Goal: Task Accomplishment & Management: Complete application form

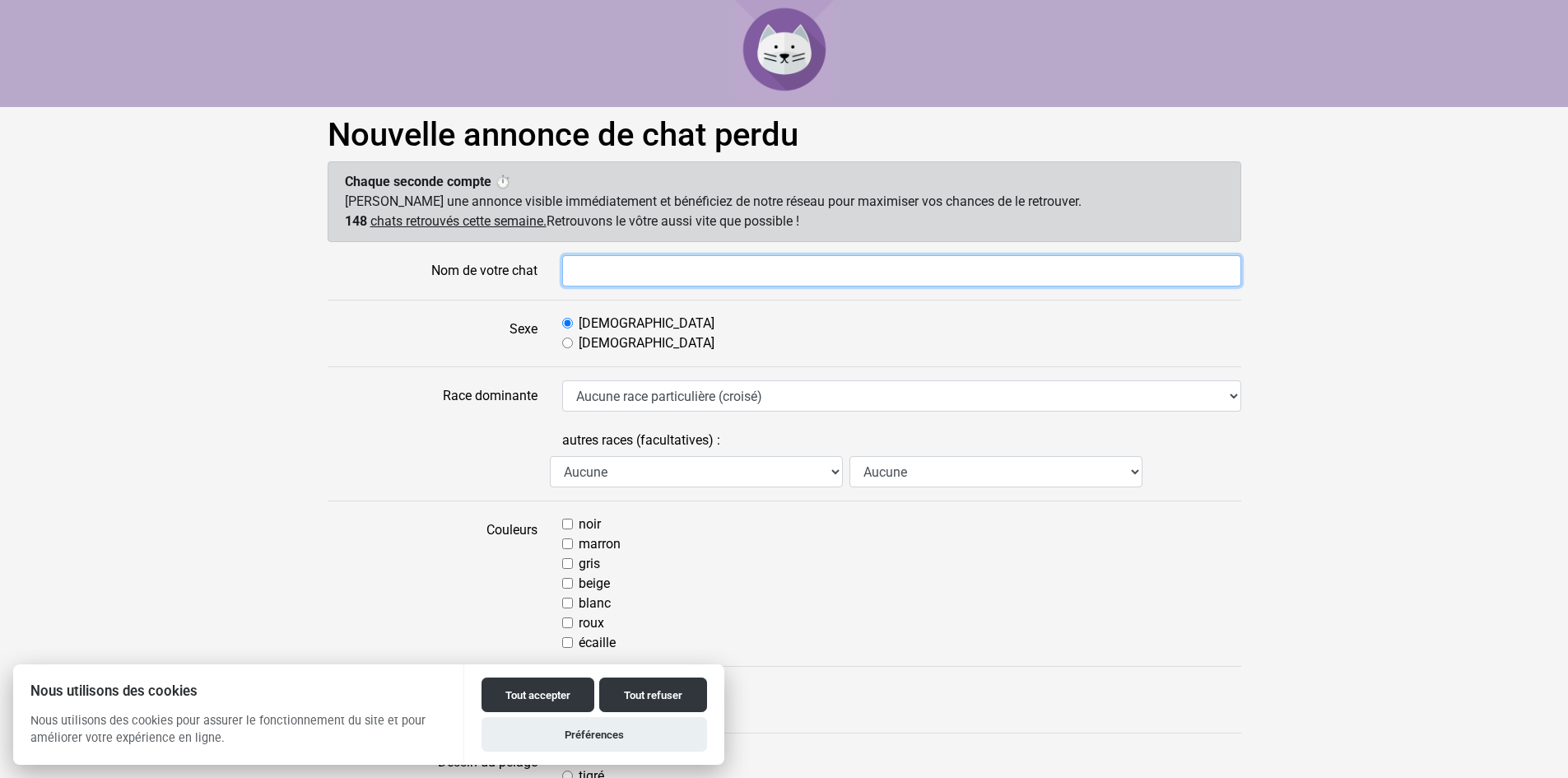
click at [594, 261] on input "Nom de votre chat" at bounding box center [902, 271] width 679 height 31
click at [575, 270] on input "piuma" at bounding box center [902, 271] width 679 height 31
type input "Piuma"
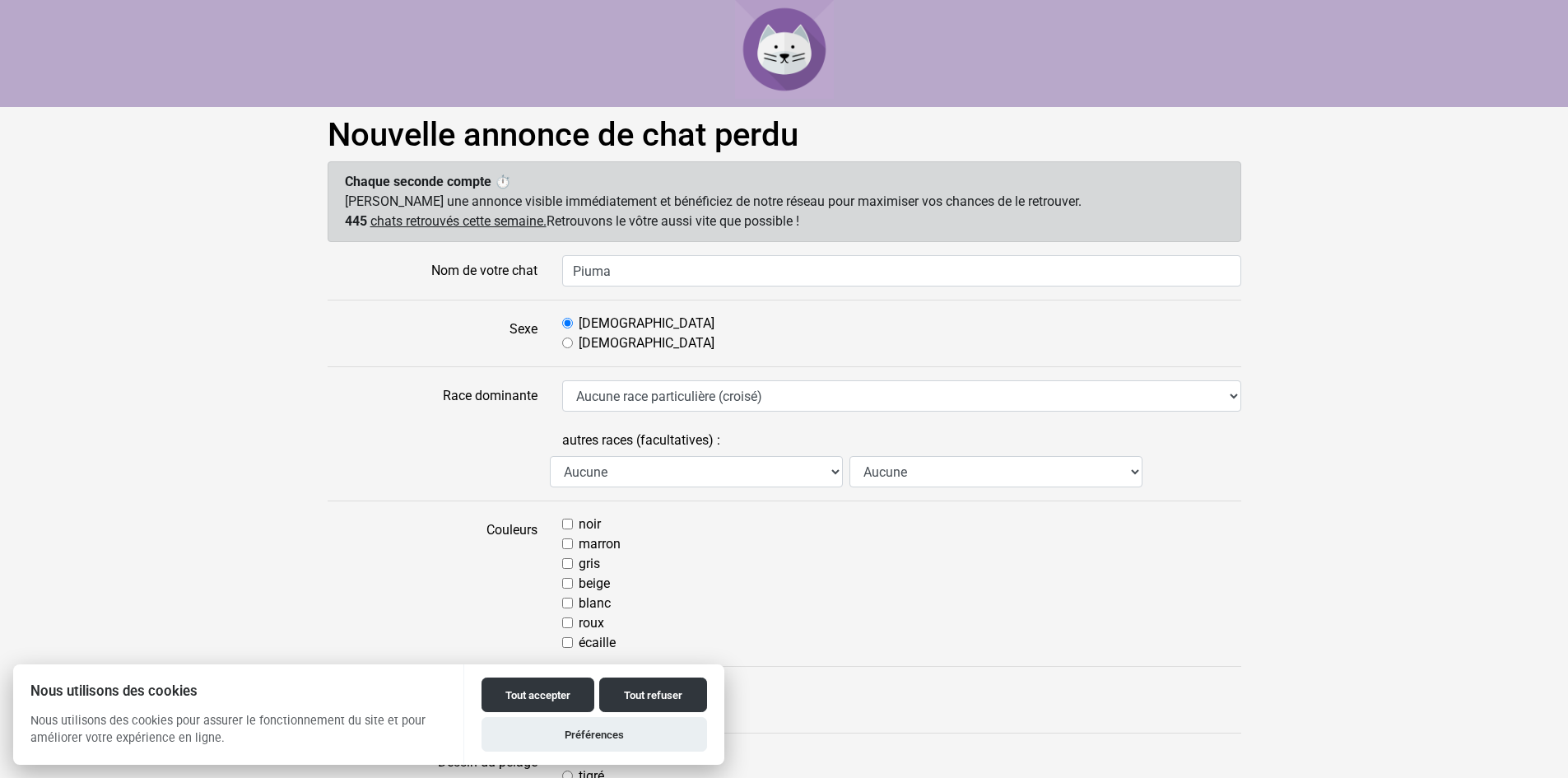
click at [569, 341] on input "Femelle" at bounding box center [567, 342] width 11 height 11
radio input "true"
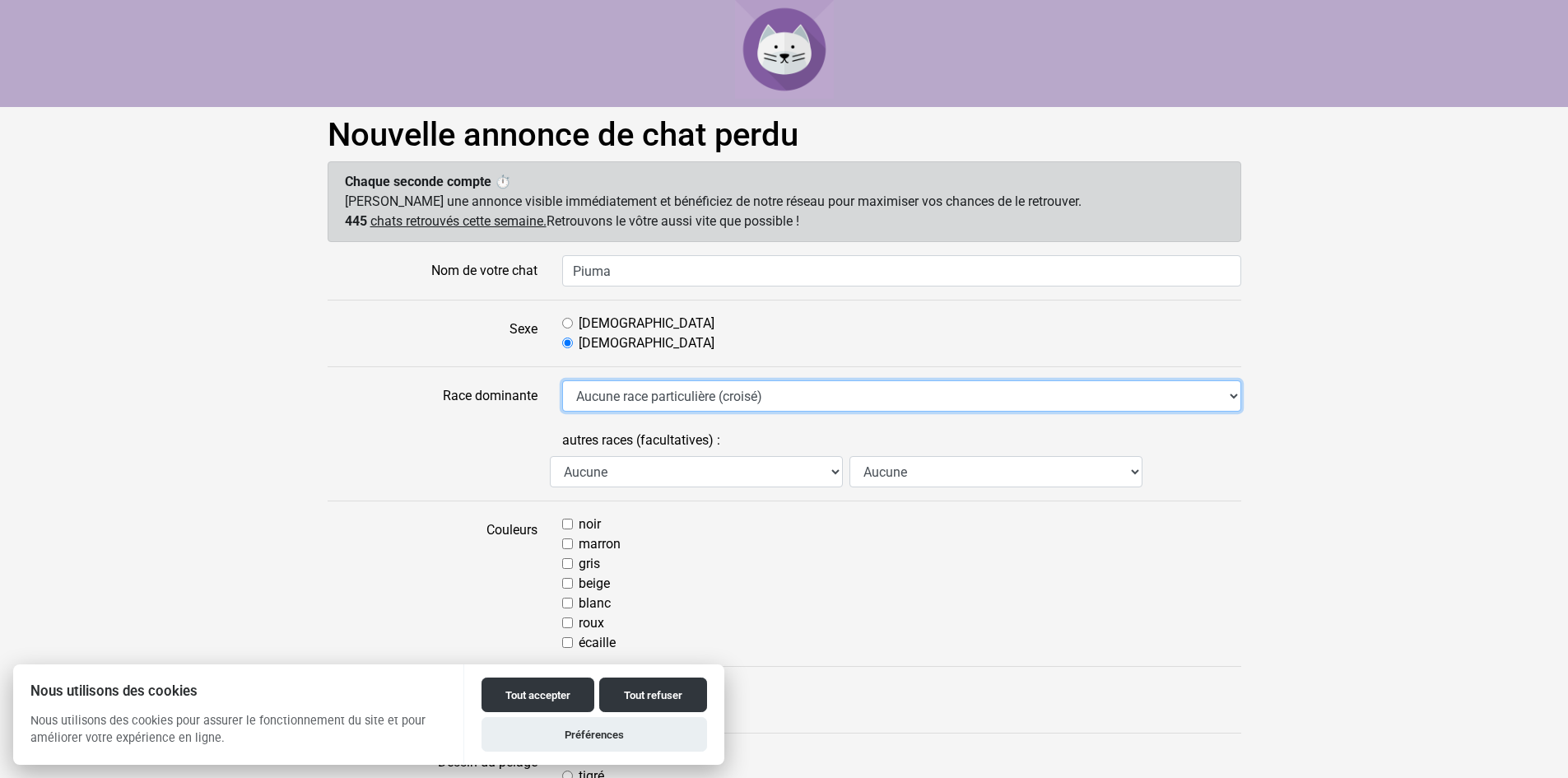
click at [611, 396] on select "Aucune race particulière (croisé) Abyssin Américain à poil dur American Bobtail…" at bounding box center [902, 396] width 679 height 31
select select "18"
click at [562, 380] on select "Aucune race particulière (croisé) Abyssin Américain à poil dur American Bobtail…" at bounding box center [902, 396] width 679 height 31
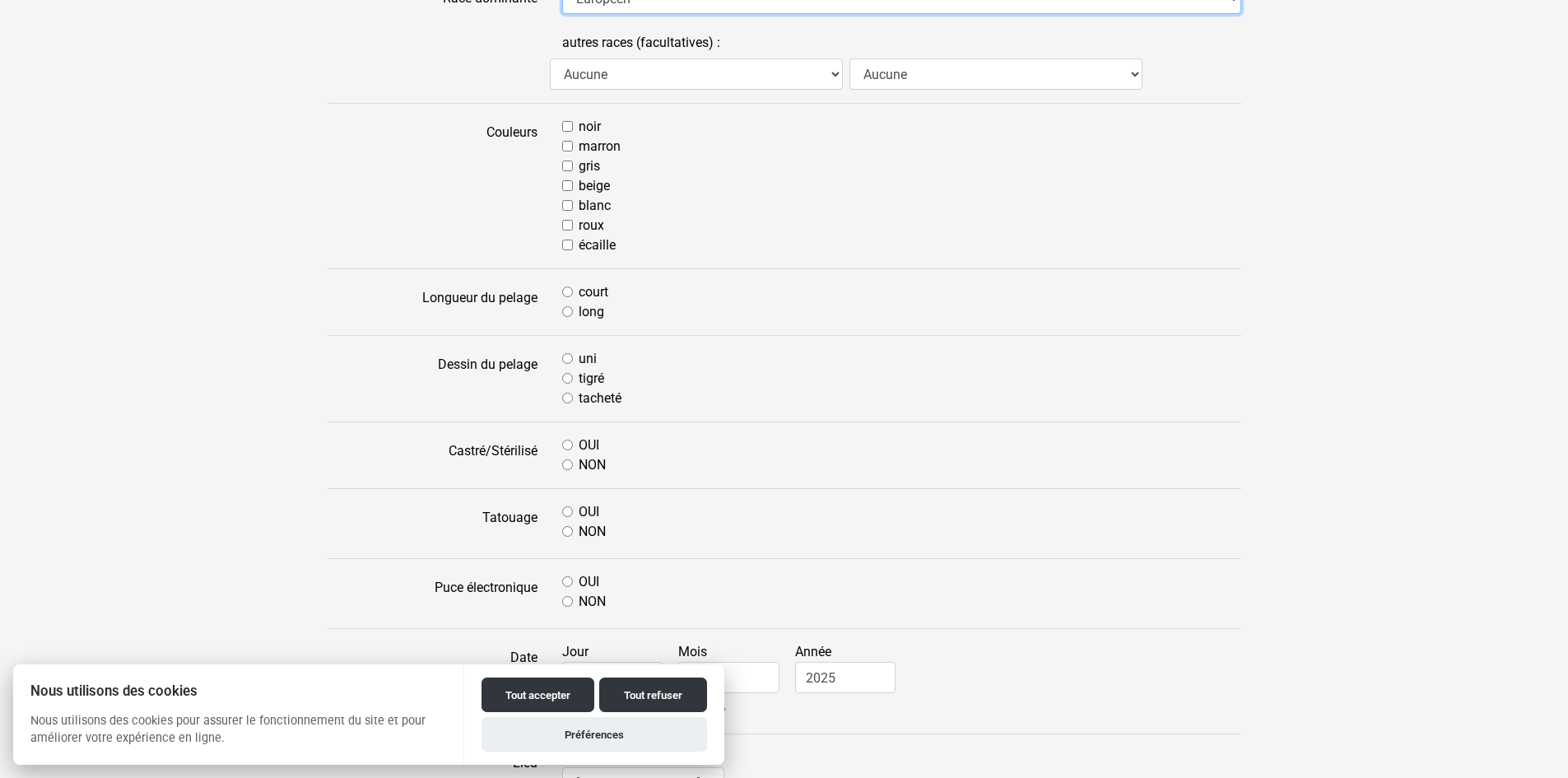
scroll to position [411, 0]
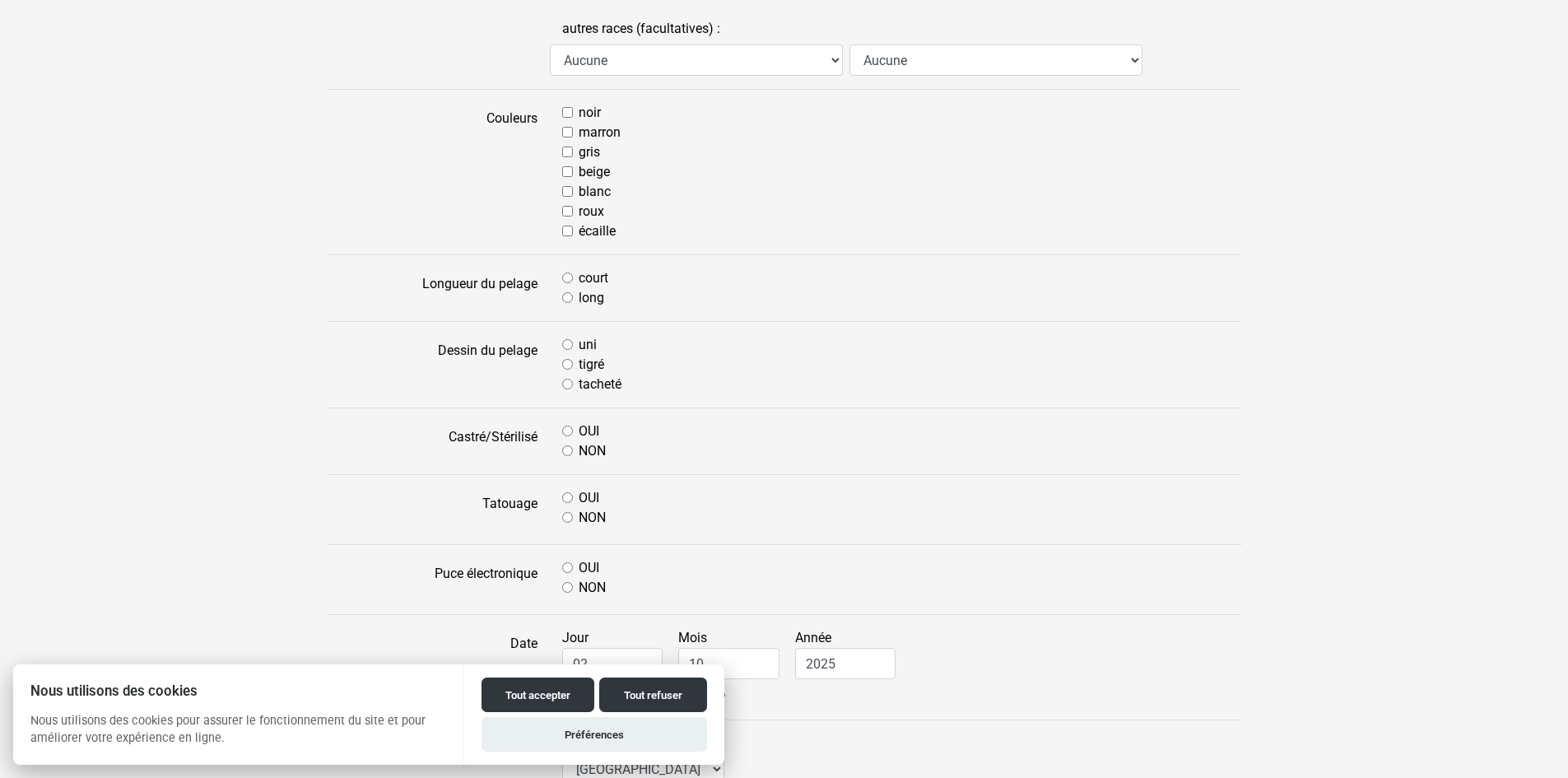
click at [570, 154] on input "gris" at bounding box center [567, 151] width 11 height 11
checkbox input "true"
click at [568, 168] on input "beige" at bounding box center [567, 171] width 11 height 11
checkbox input "true"
click at [569, 276] on input "court" at bounding box center [567, 277] width 11 height 11
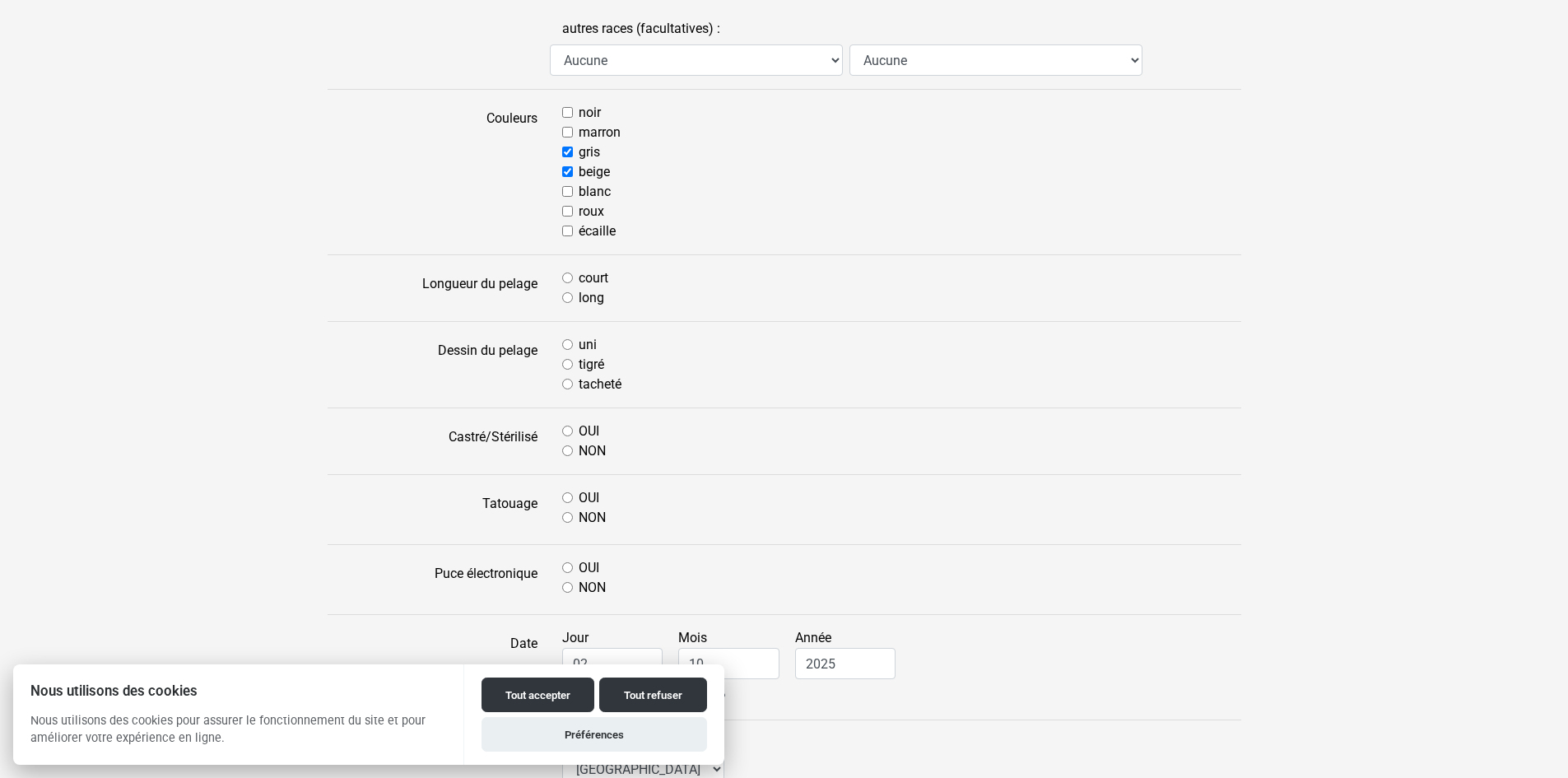
radio input "true"
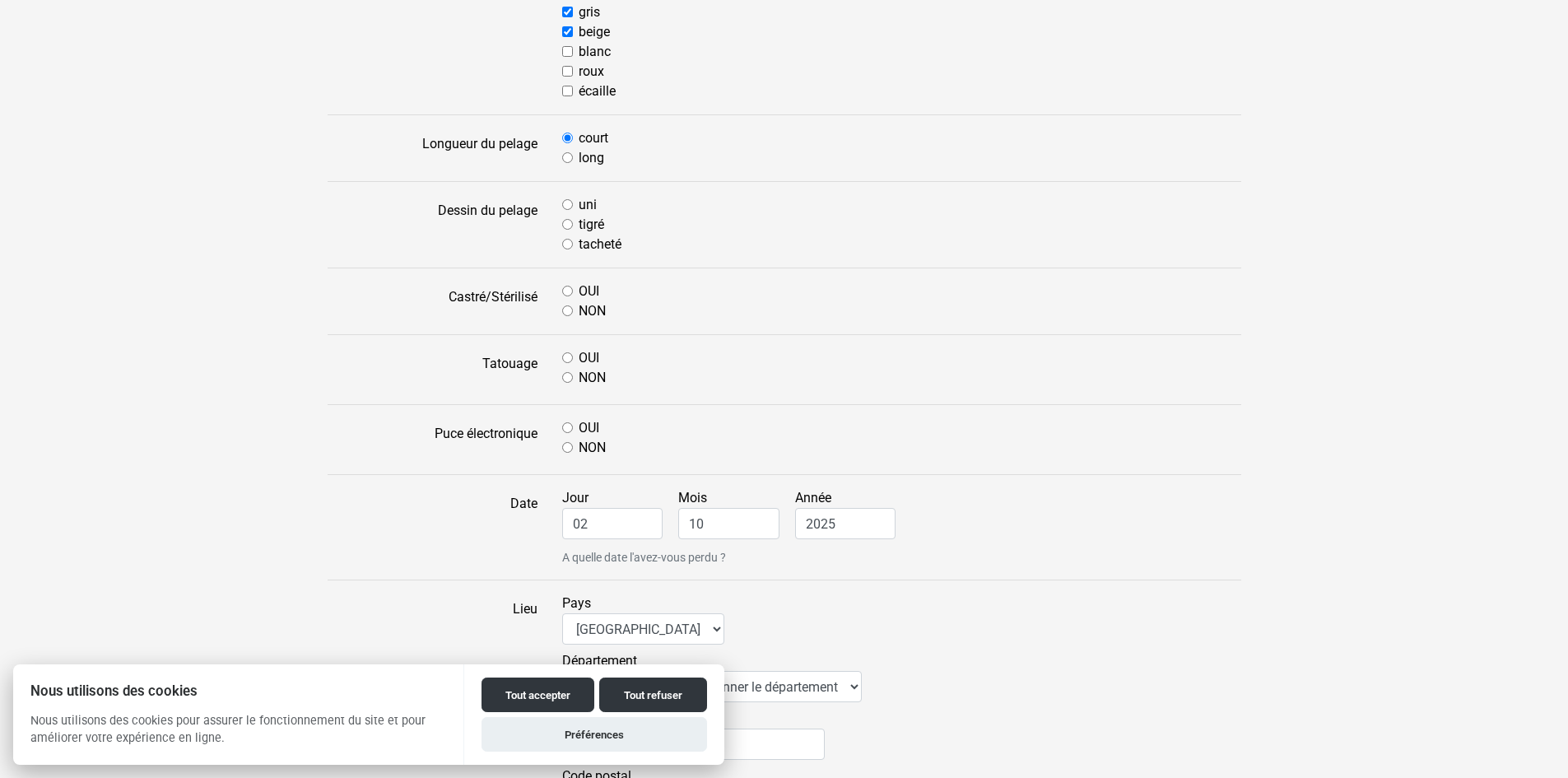
scroll to position [576, 0]
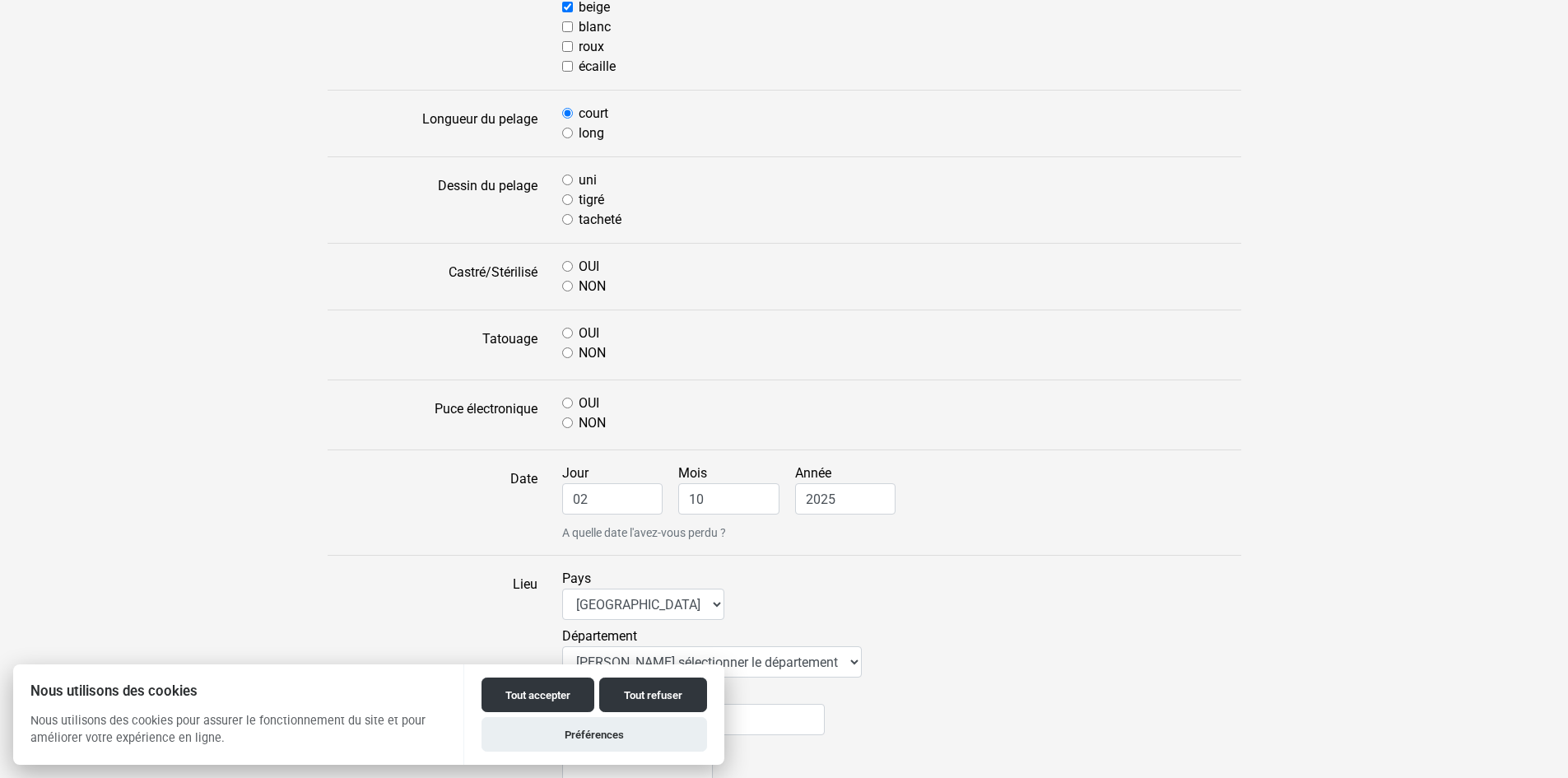
click at [567, 202] on input "tigré" at bounding box center [567, 199] width 11 height 11
radio input "true"
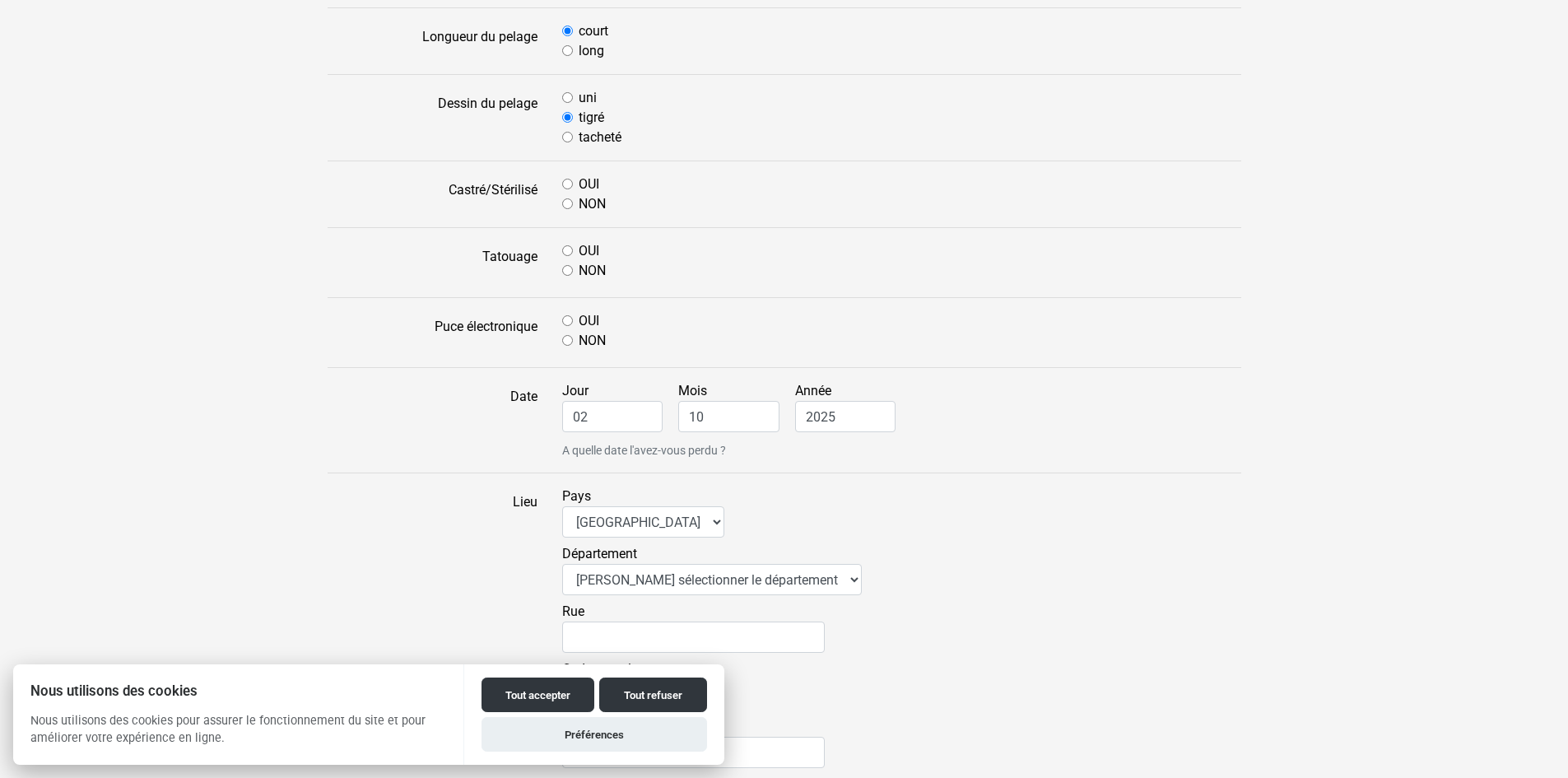
click at [570, 185] on input "OUI" at bounding box center [567, 183] width 11 height 11
radio input "true"
click at [567, 269] on input "NON" at bounding box center [567, 270] width 11 height 11
radio input "true"
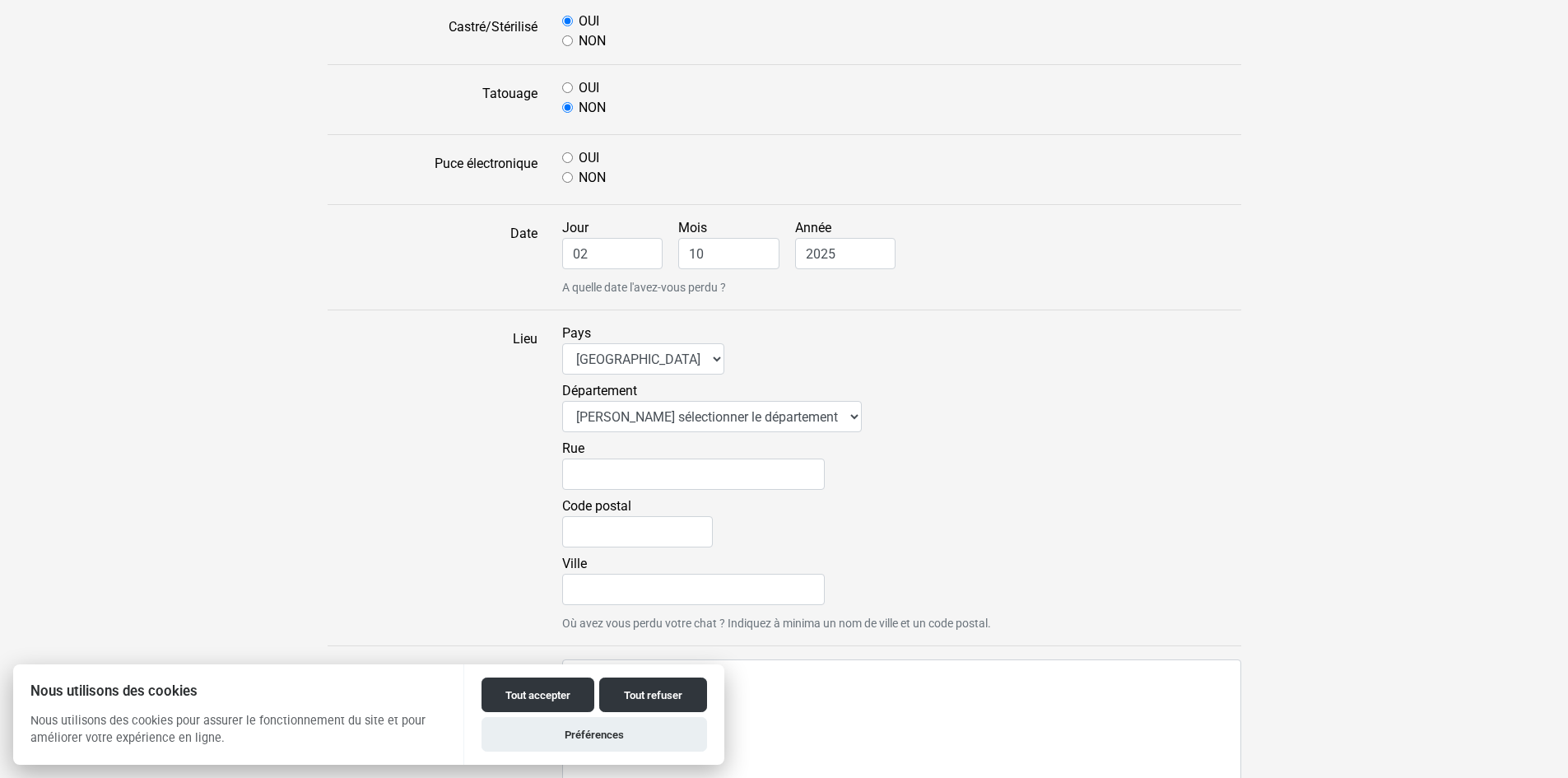
scroll to position [824, 0]
click at [565, 178] on input "NON" at bounding box center [567, 176] width 11 height 11
radio input "true"
drag, startPoint x: 597, startPoint y: 250, endPoint x: 525, endPoint y: 250, distance: 72.0
click at [525, 250] on div "Date Jour 02 Mois 10 Année 2025 A quelle date l'avez-vous perdu ?" at bounding box center [784, 255] width 939 height 79
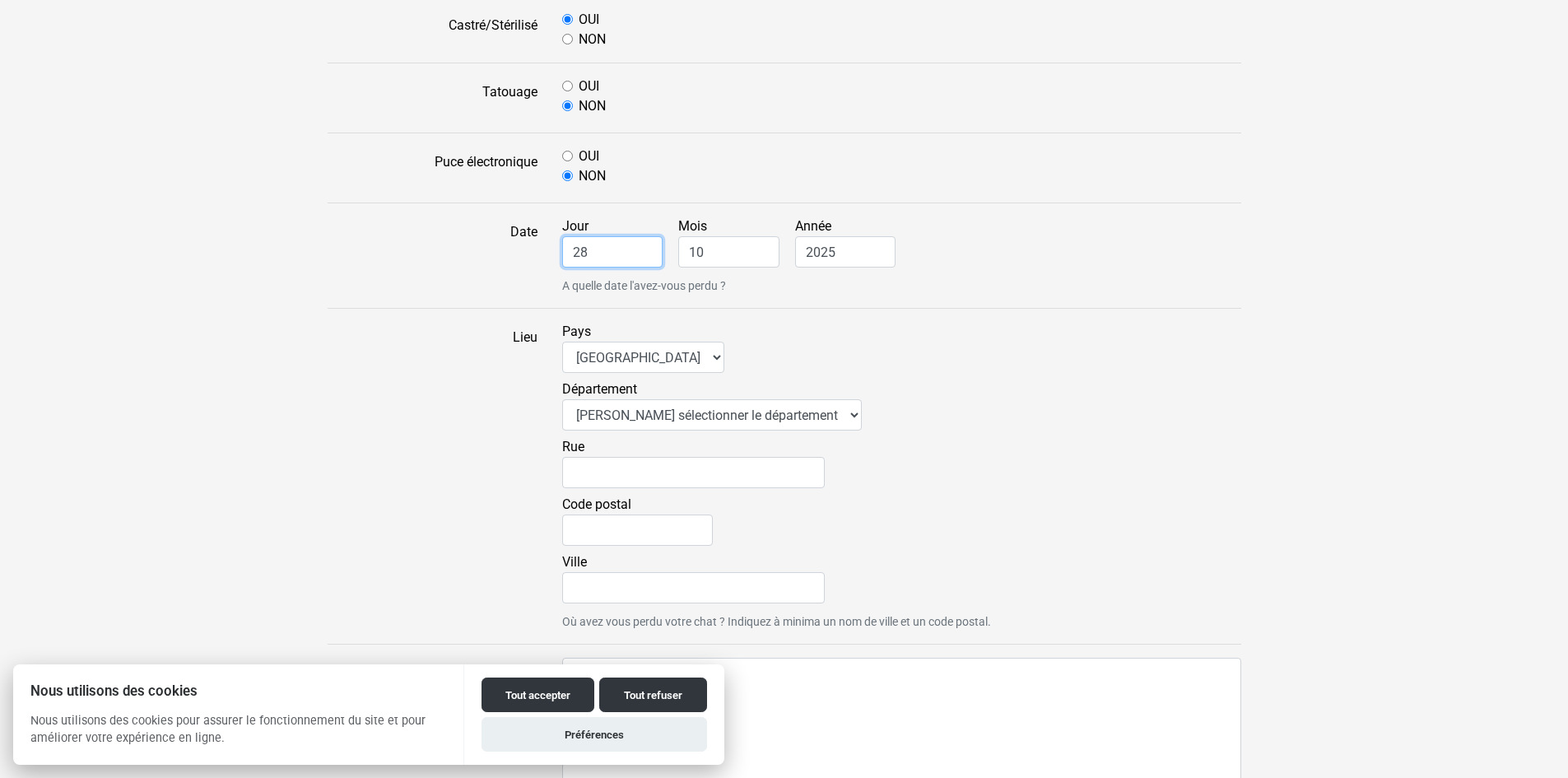
type input "28"
drag, startPoint x: 706, startPoint y: 247, endPoint x: 628, endPoint y: 247, distance: 78.0
click at [628, 247] on div "Jour 28 Mois 10 Année 2025 A quelle date l'avez-vous perdu ?" at bounding box center [902, 255] width 704 height 79
type input "09"
click at [604, 352] on select "Afrique du Sud Algérie Allemagne Andorre Argentine Australie Belgique Bolivie B…" at bounding box center [643, 357] width 162 height 31
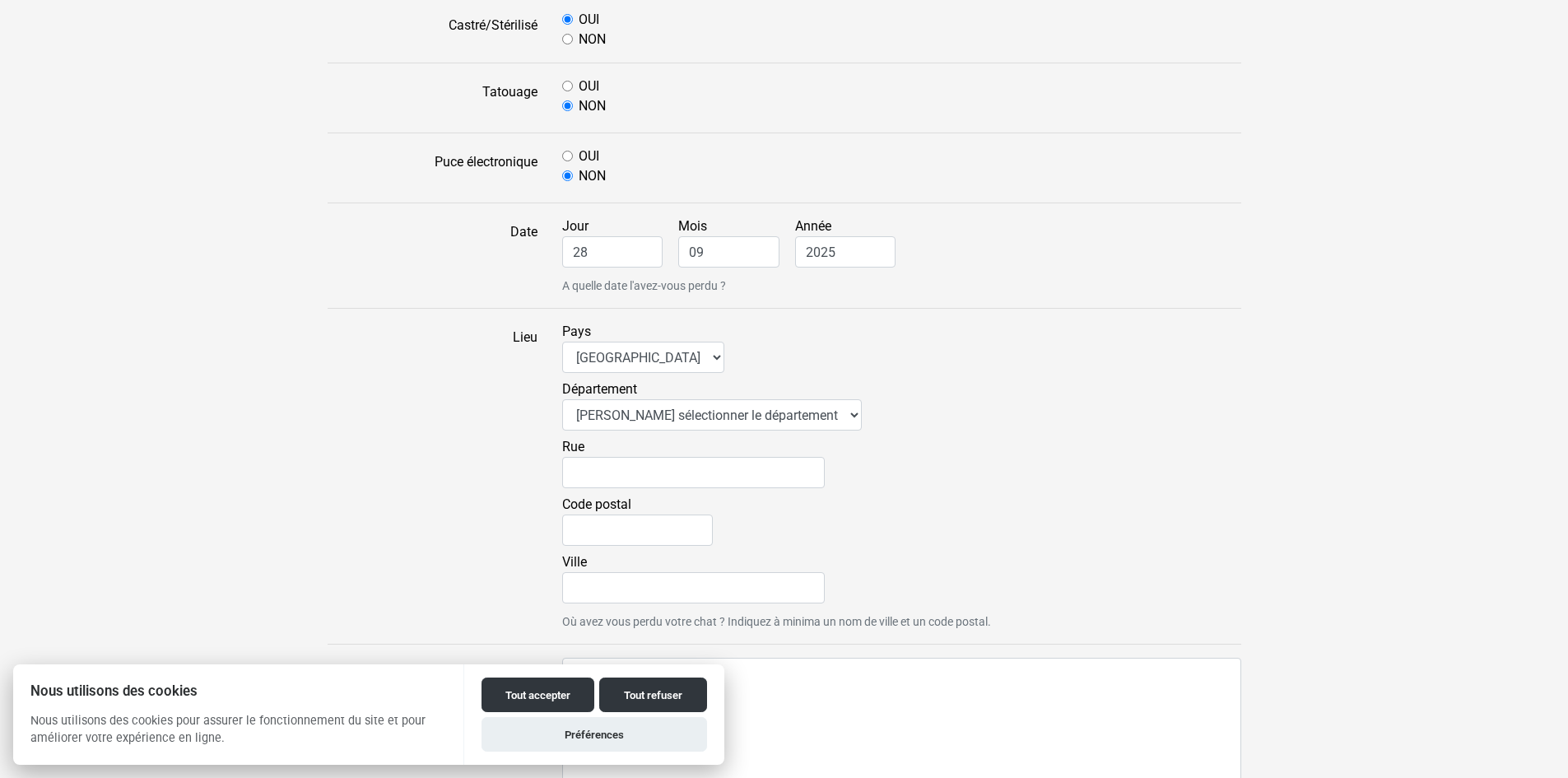
drag, startPoint x: 870, startPoint y: 337, endPoint x: 858, endPoint y: 368, distance: 33.2
click at [870, 337] on div "Pays Afrique du Sud Algérie Allemagne Andorre Argentine Australie Belgique Boli…" at bounding box center [902, 476] width 704 height 308
click at [726, 423] on select "Veuillez sélectionner le département 01 - Ain 02 - Aisne 03 - Allier 04 - Alpes…" at bounding box center [712, 415] width 300 height 31
select select "59"
click at [562, 400] on select "Veuillez sélectionner le département 01 - Ain 02 - Aisne 03 - Allier 04 - Alpes…" at bounding box center [712, 415] width 300 height 31
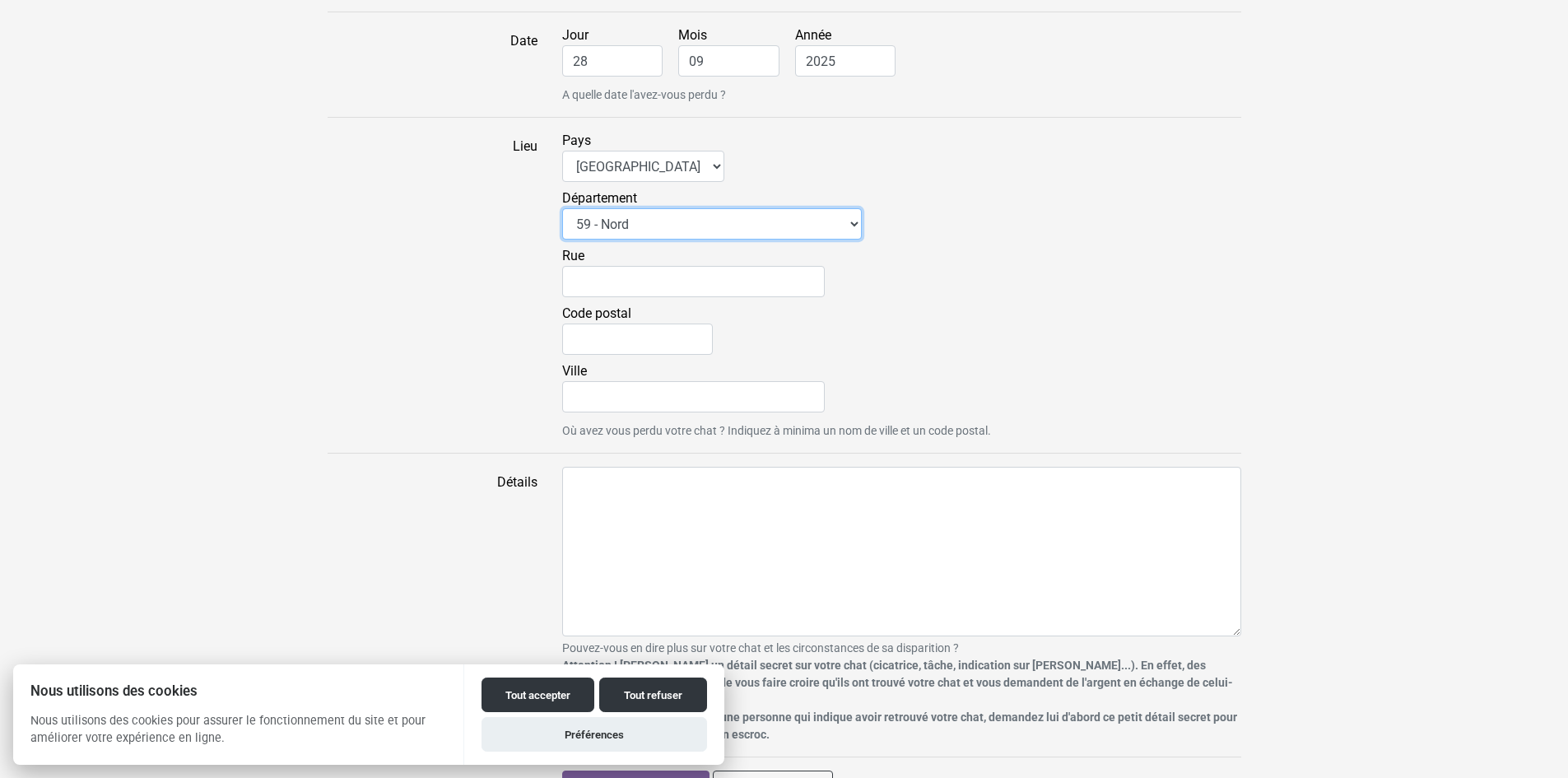
scroll to position [1034, 0]
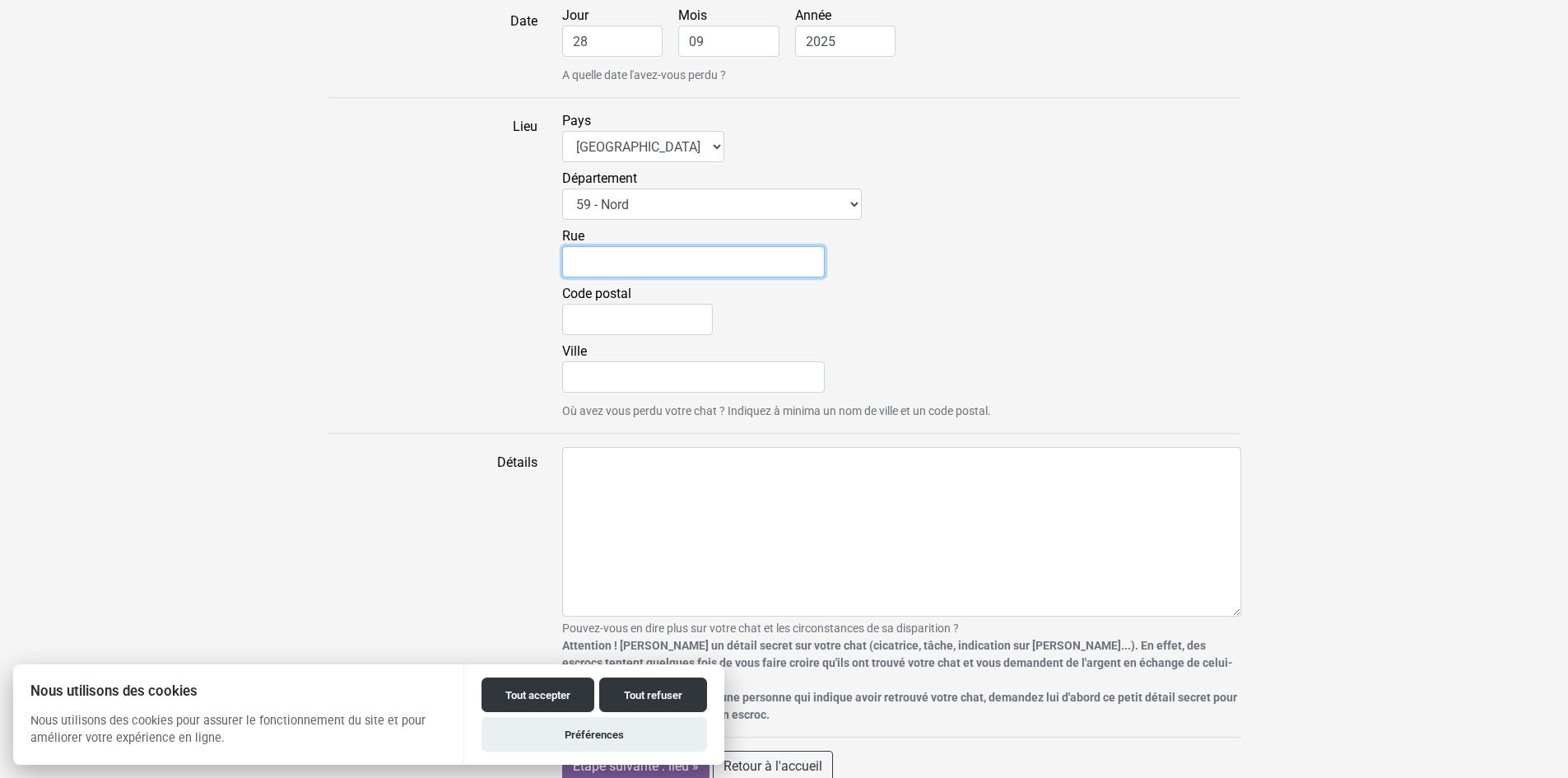
click at [604, 267] on input "Rue" at bounding box center [693, 262] width 263 height 31
type input "38 Rue de ROUBAIX"
type input "59242"
type input "TEMPLEUVE EN PEVELE"
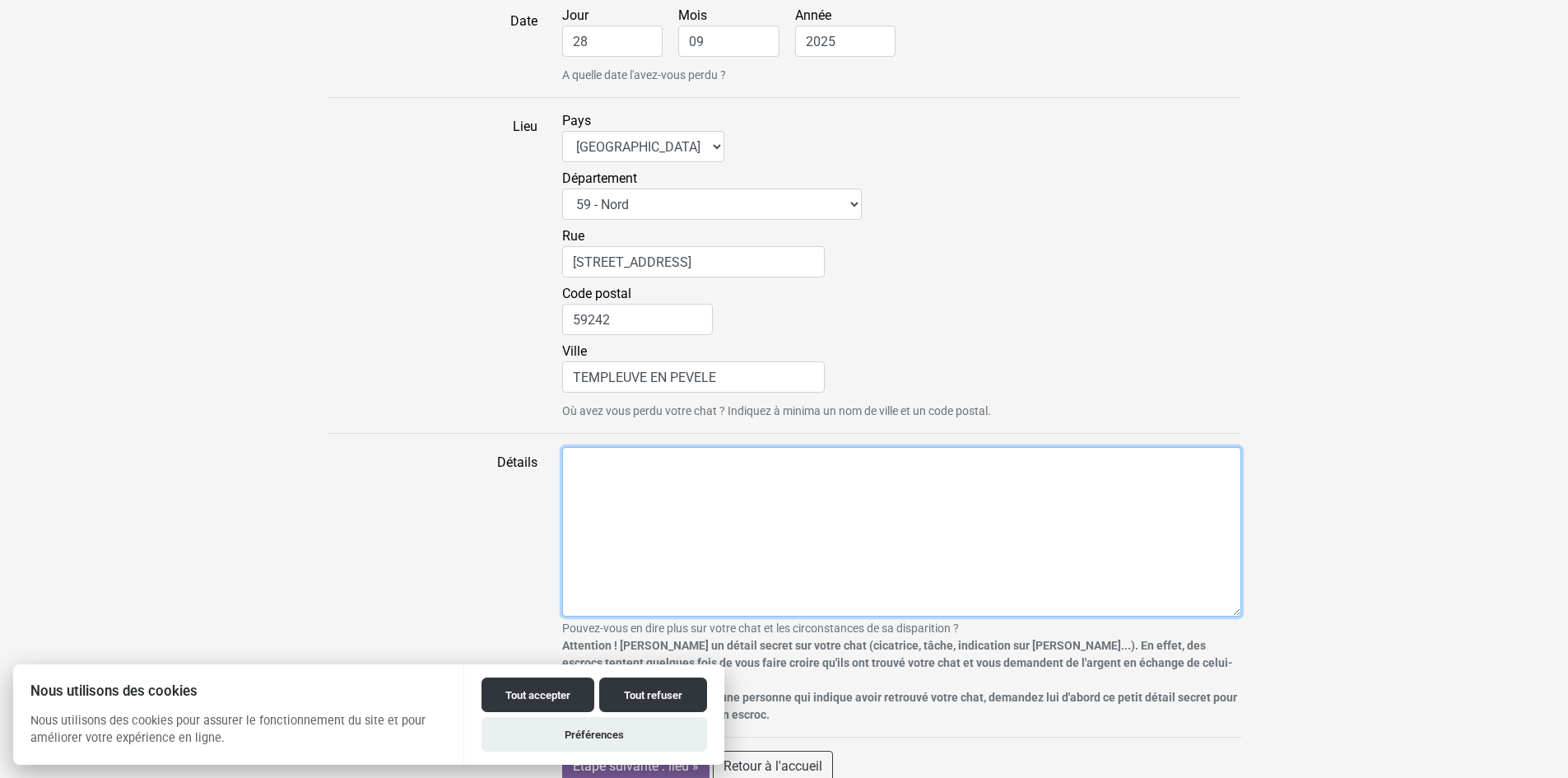
click at [634, 470] on textarea "Détails" at bounding box center [902, 532] width 679 height 170
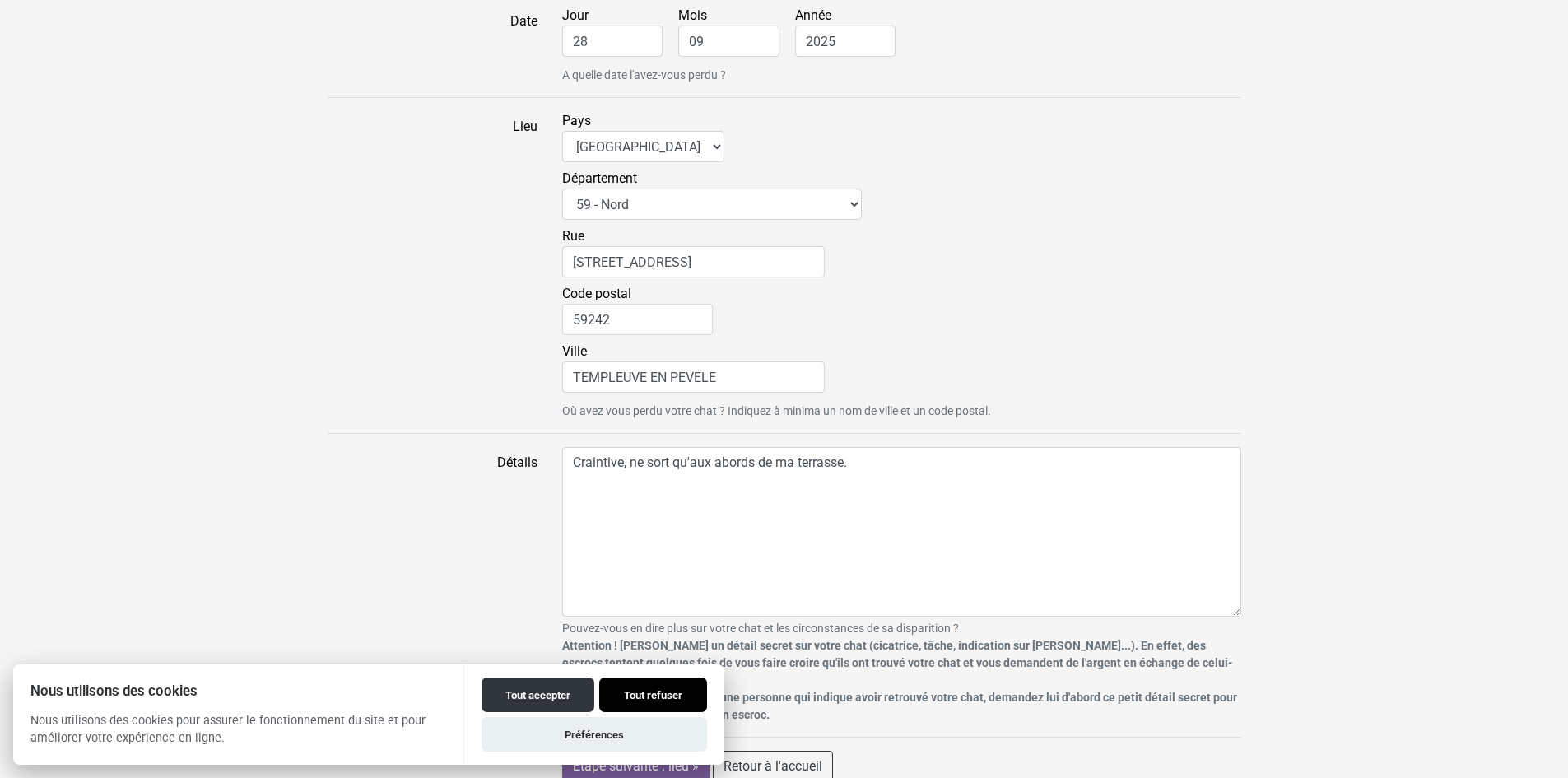
click at [624, 686] on button "Tout refuser" at bounding box center [653, 696] width 108 height 35
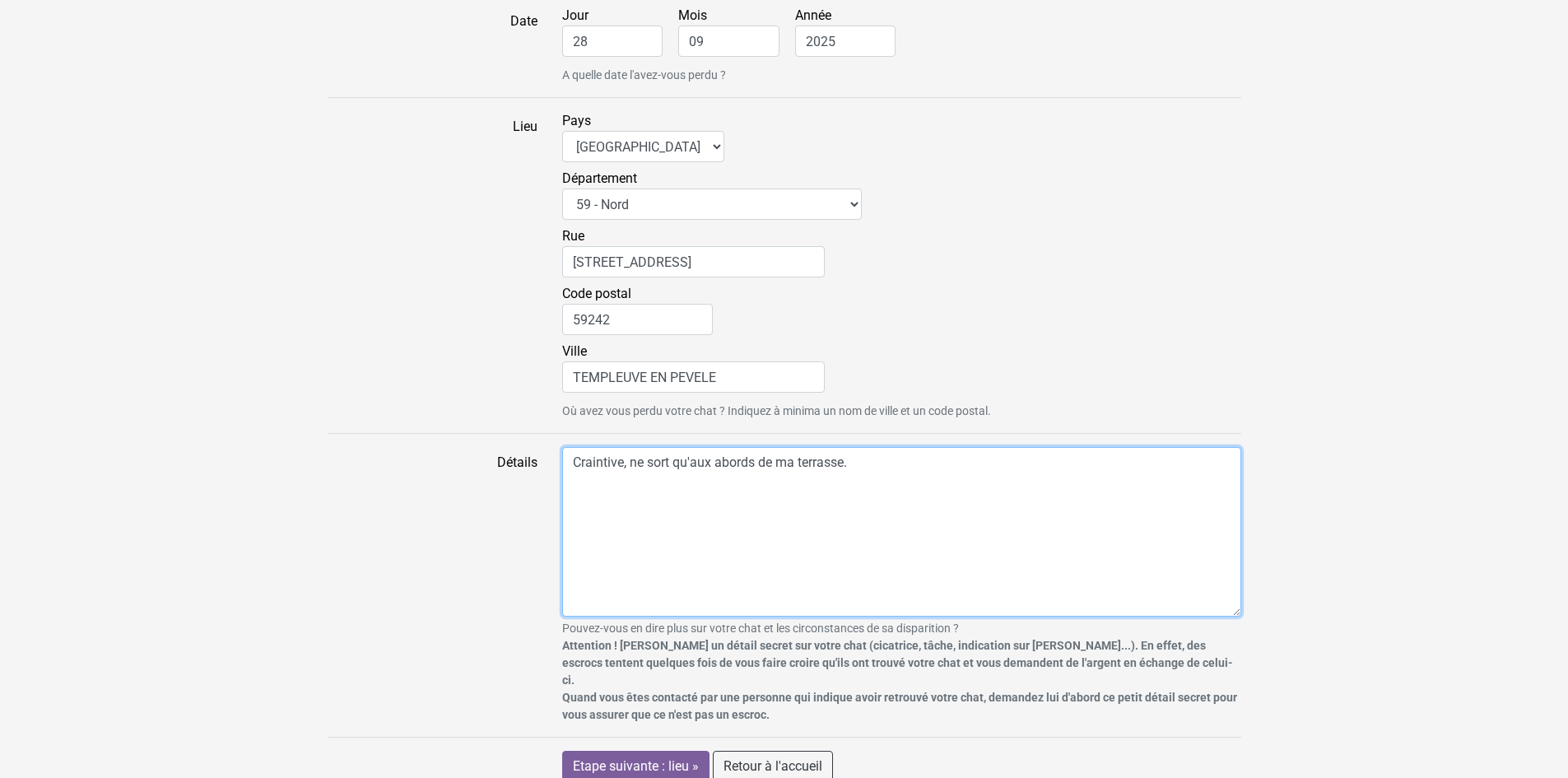
click at [895, 469] on textarea "Craintive, ne sort qu'aux abords de ma terrasse." at bounding box center [902, 532] width 679 height 170
type textarea "Craintive, ne sort qu'aux abords de ma terrasse, dodue"
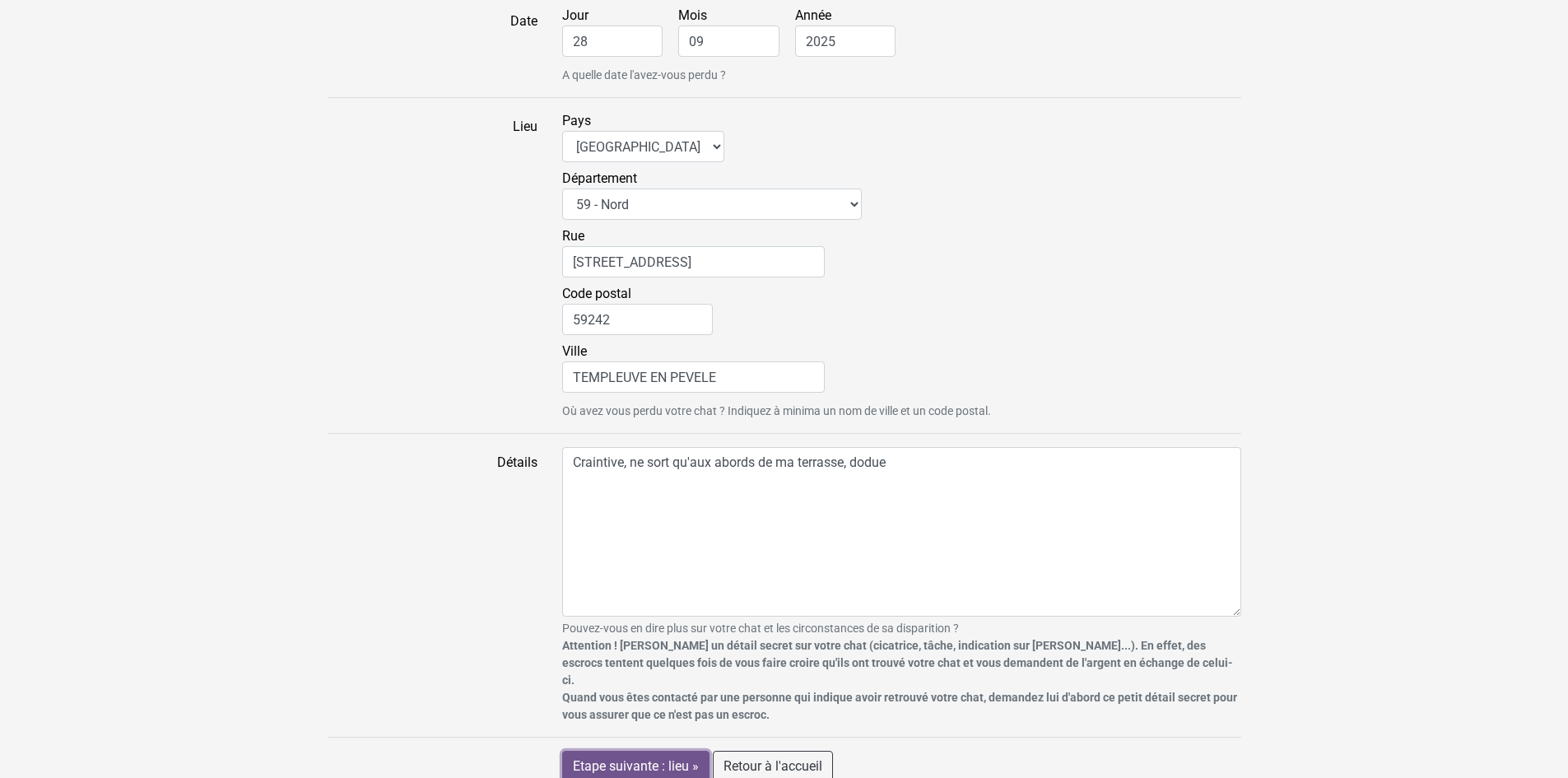
click at [676, 751] on input "Etape suivante : lieu »" at bounding box center [636, 766] width 147 height 31
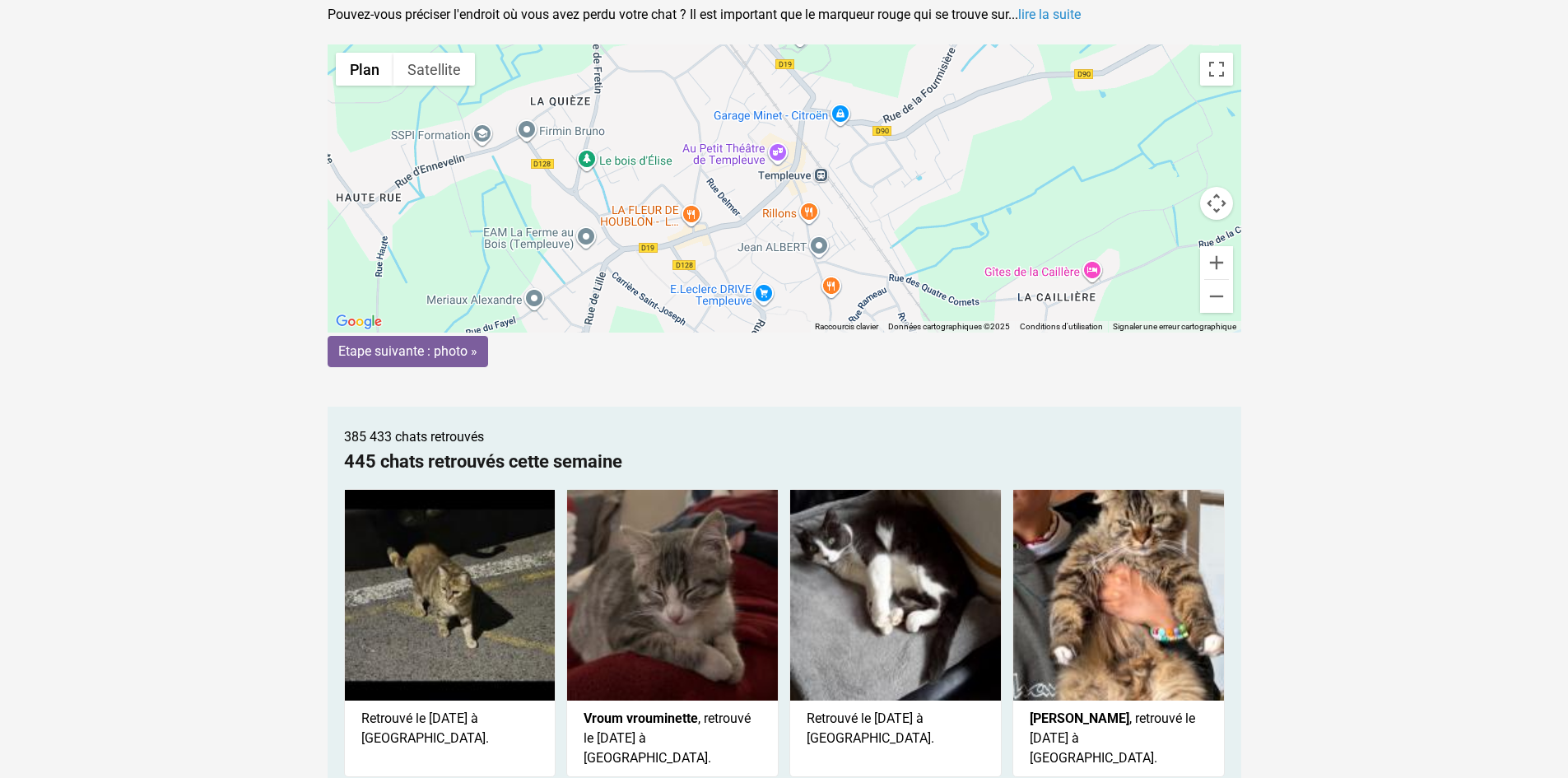
scroll to position [74, 0]
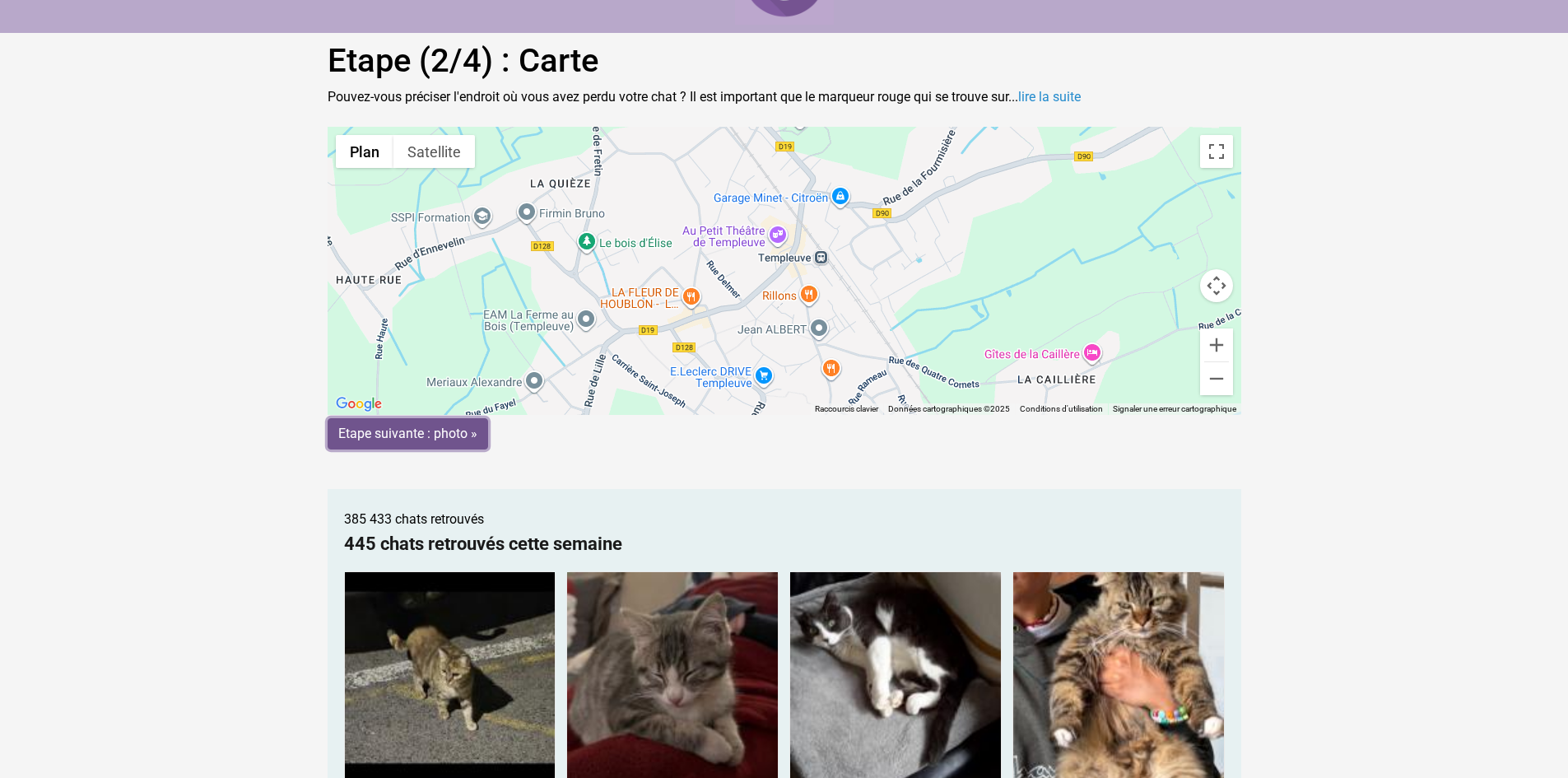
click at [418, 437] on input "Etape suivante : photo »" at bounding box center [408, 434] width 161 height 31
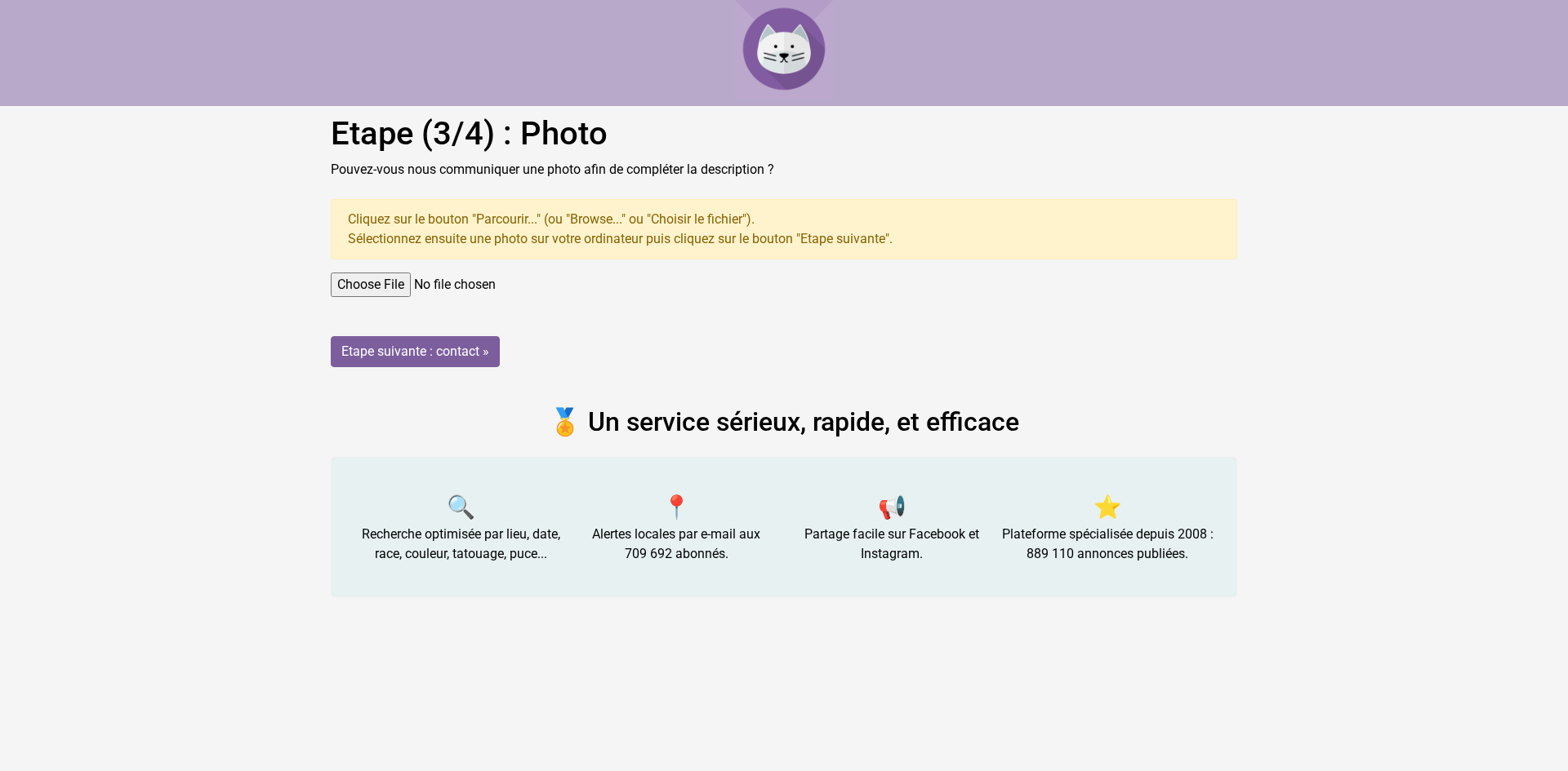
click at [397, 278] on input "file" at bounding box center [784, 285] width 906 height 24
type input "C:\fakepath\557714558_10238001335753098_525694229913115813_n.jpg"
click at [461, 353] on input "Etape suivante : contact »" at bounding box center [416, 352] width 169 height 31
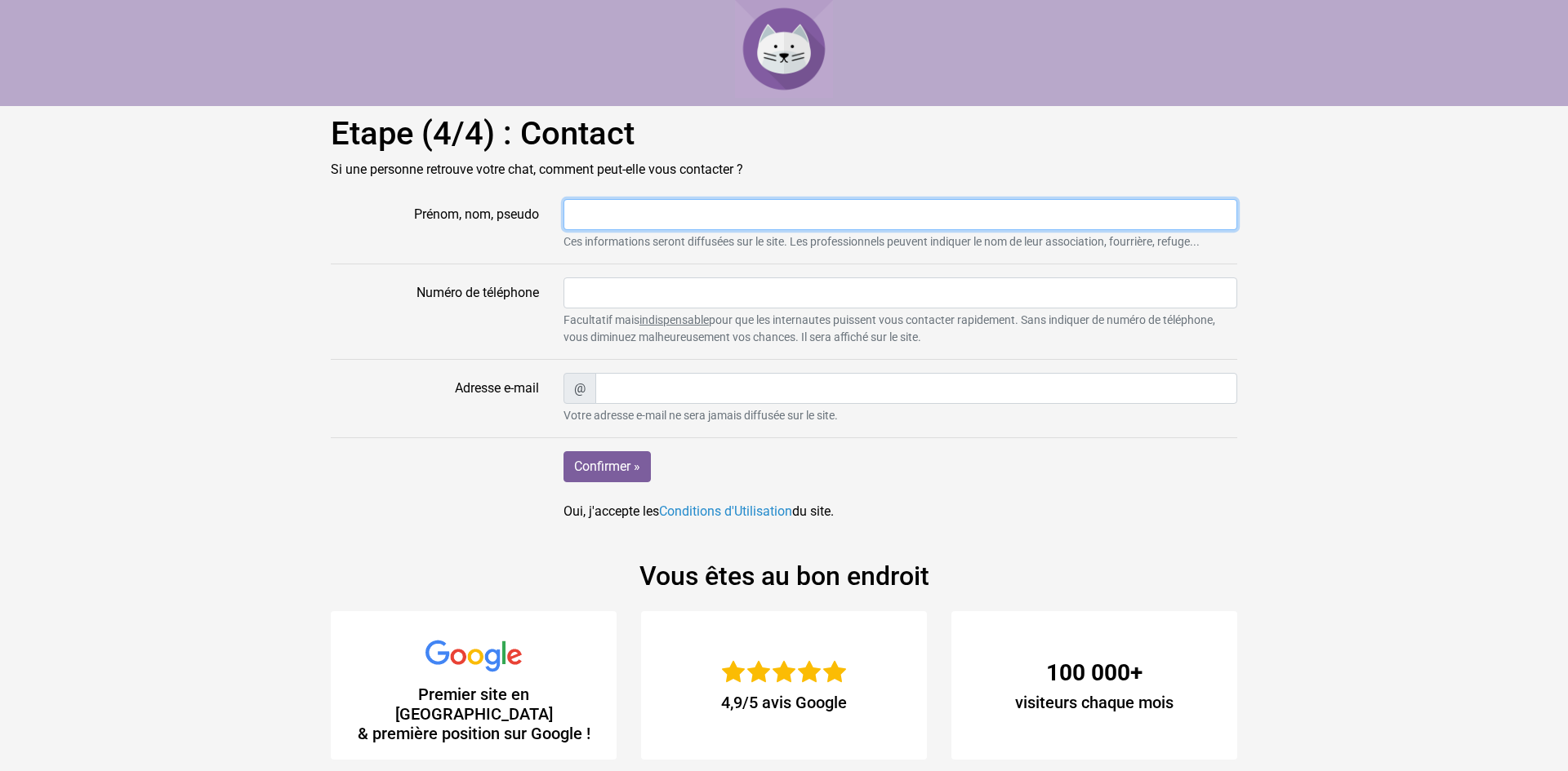
click at [603, 228] on input "Prénom, nom, pseudo" at bounding box center [900, 214] width 673 height 31
type input "Marie Helene"
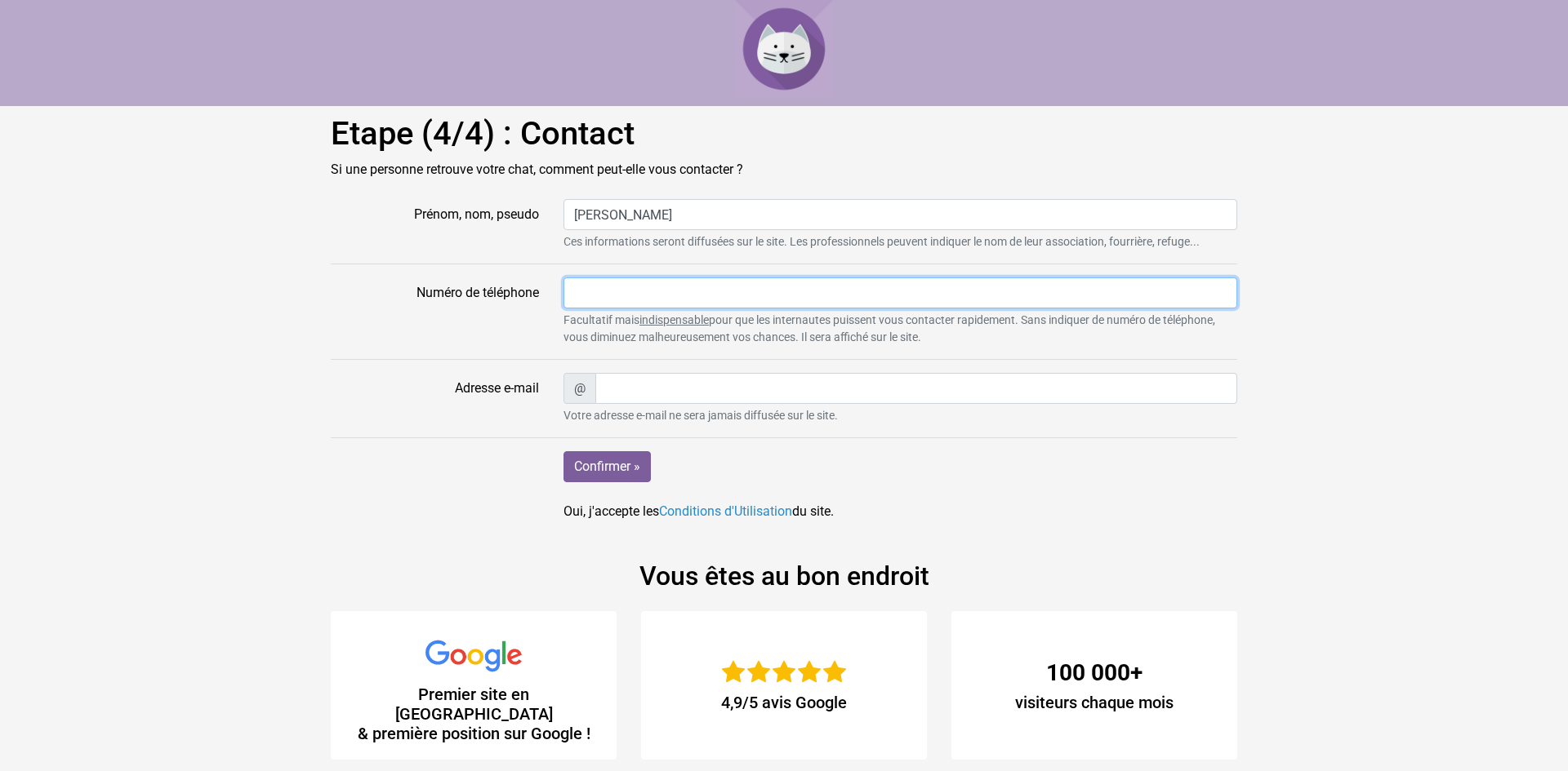
click at [597, 294] on input "Numéro de téléphone" at bounding box center [900, 293] width 673 height 31
type input "0637995811"
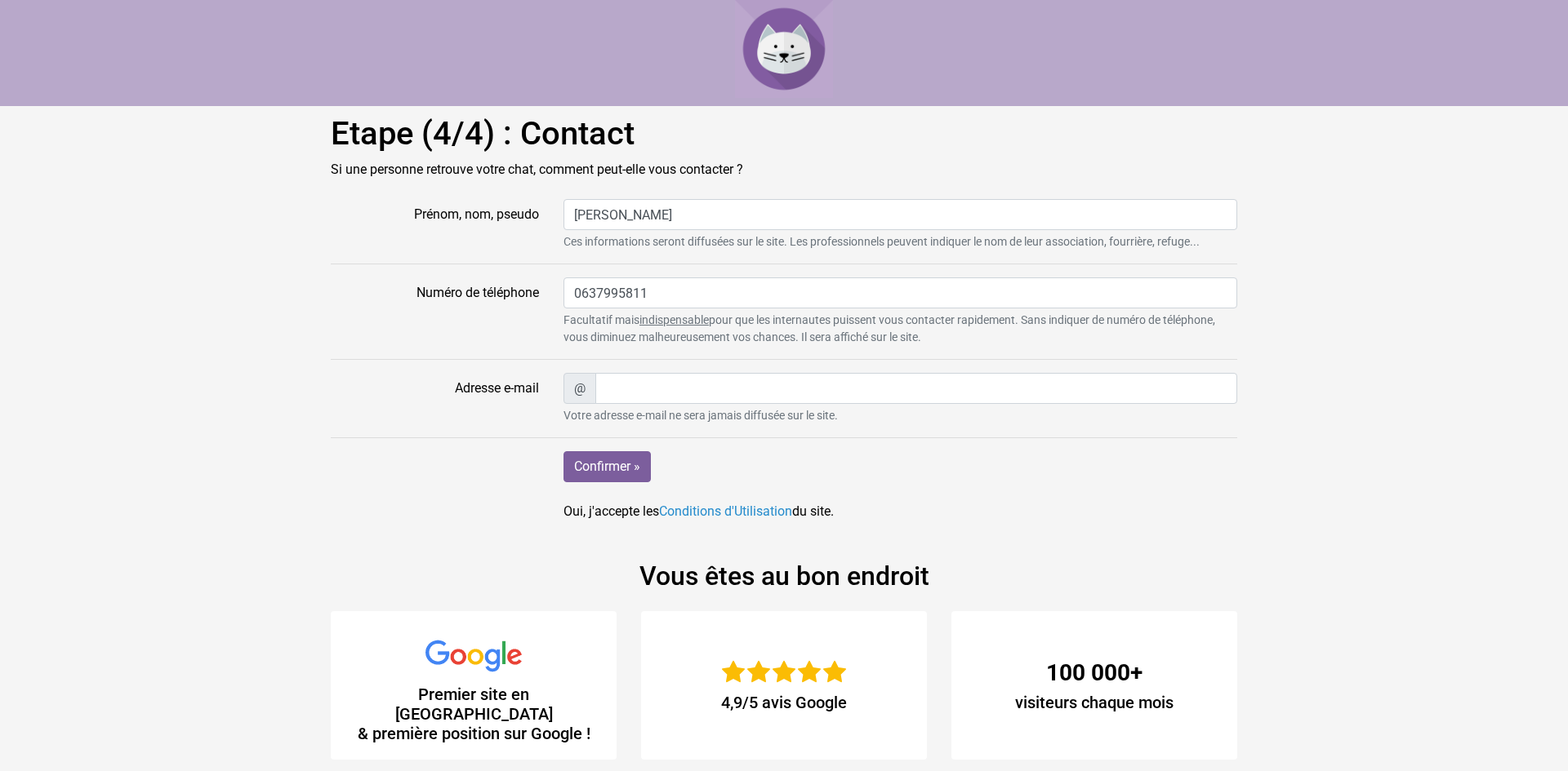
type input "marie.arena1@gmail.com"
click at [624, 463] on input "Confirmer »" at bounding box center [607, 466] width 88 height 31
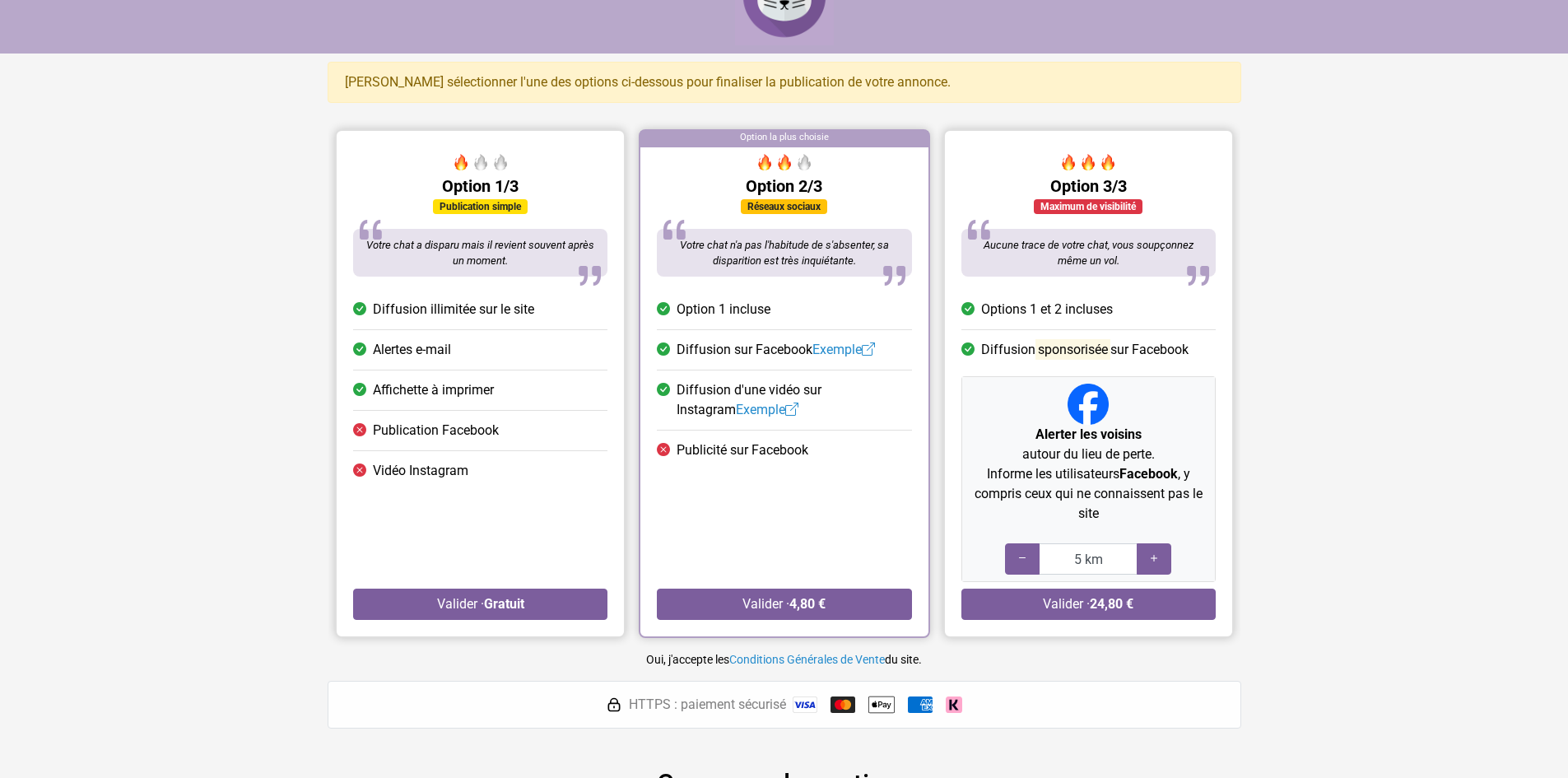
scroll to position [82, 0]
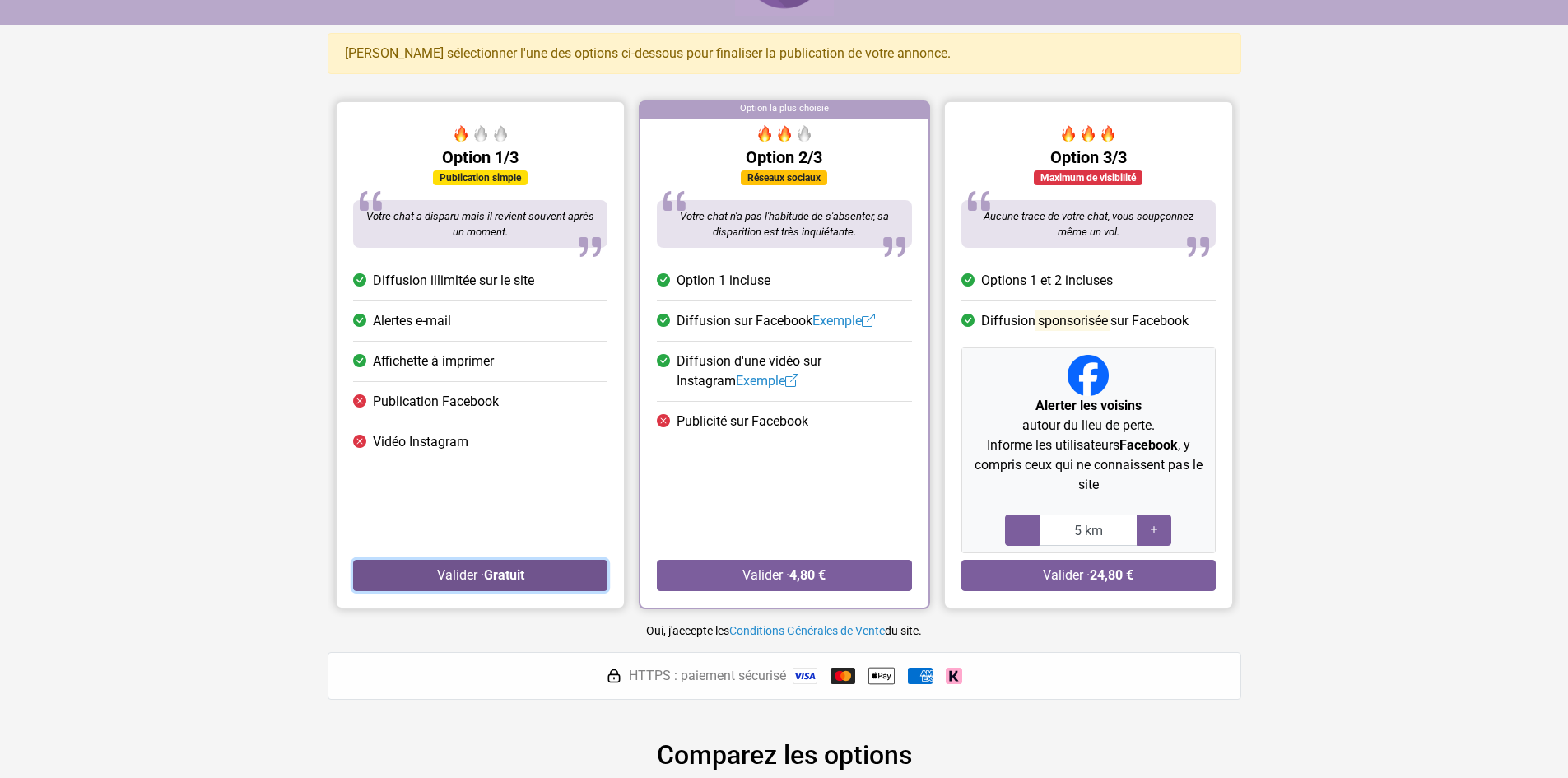
click at [465, 571] on button "Valider · Gratuit" at bounding box center [480, 575] width 254 height 31
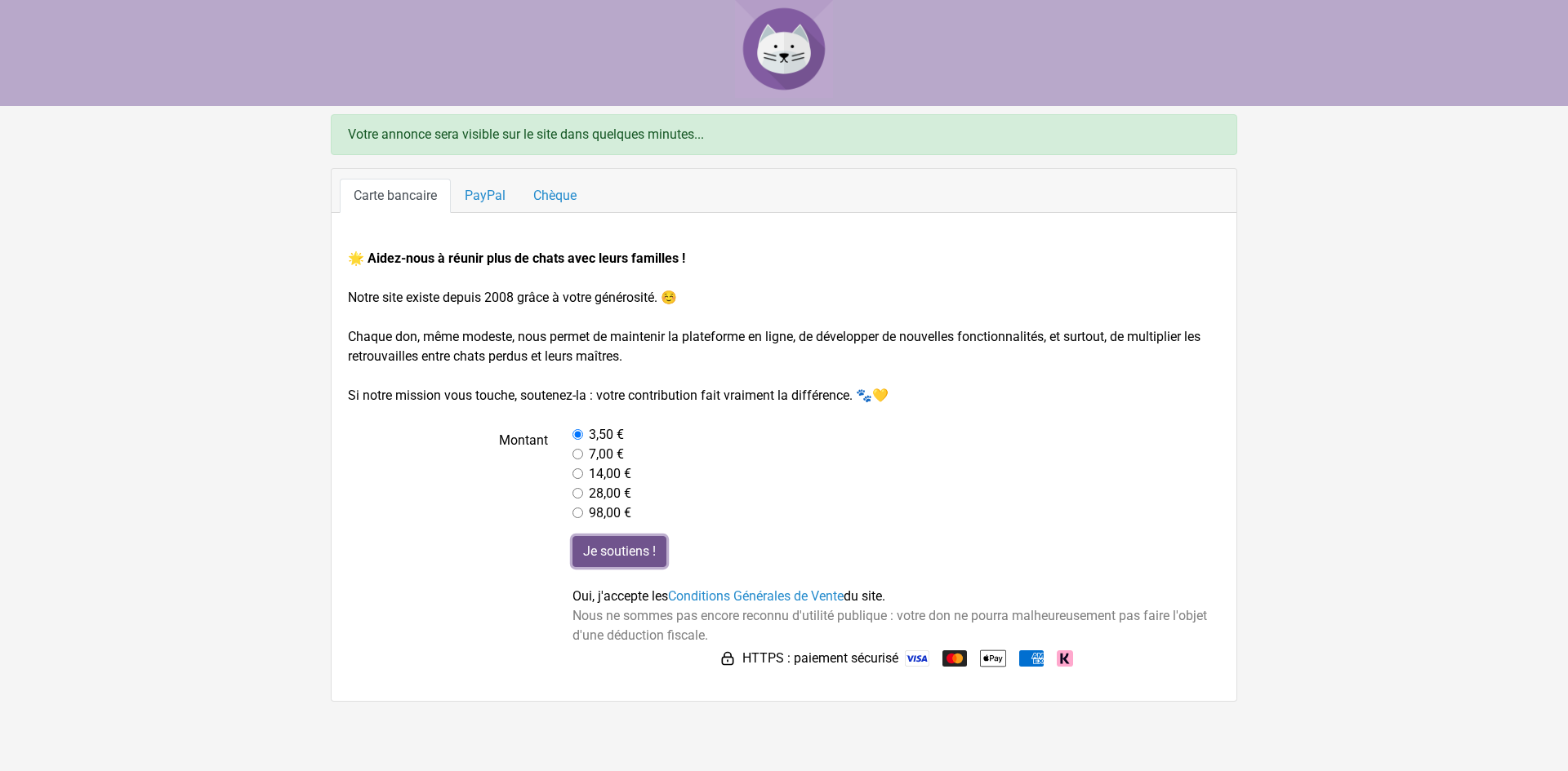
click at [608, 548] on input "Je soutiens !" at bounding box center [620, 552] width 94 height 31
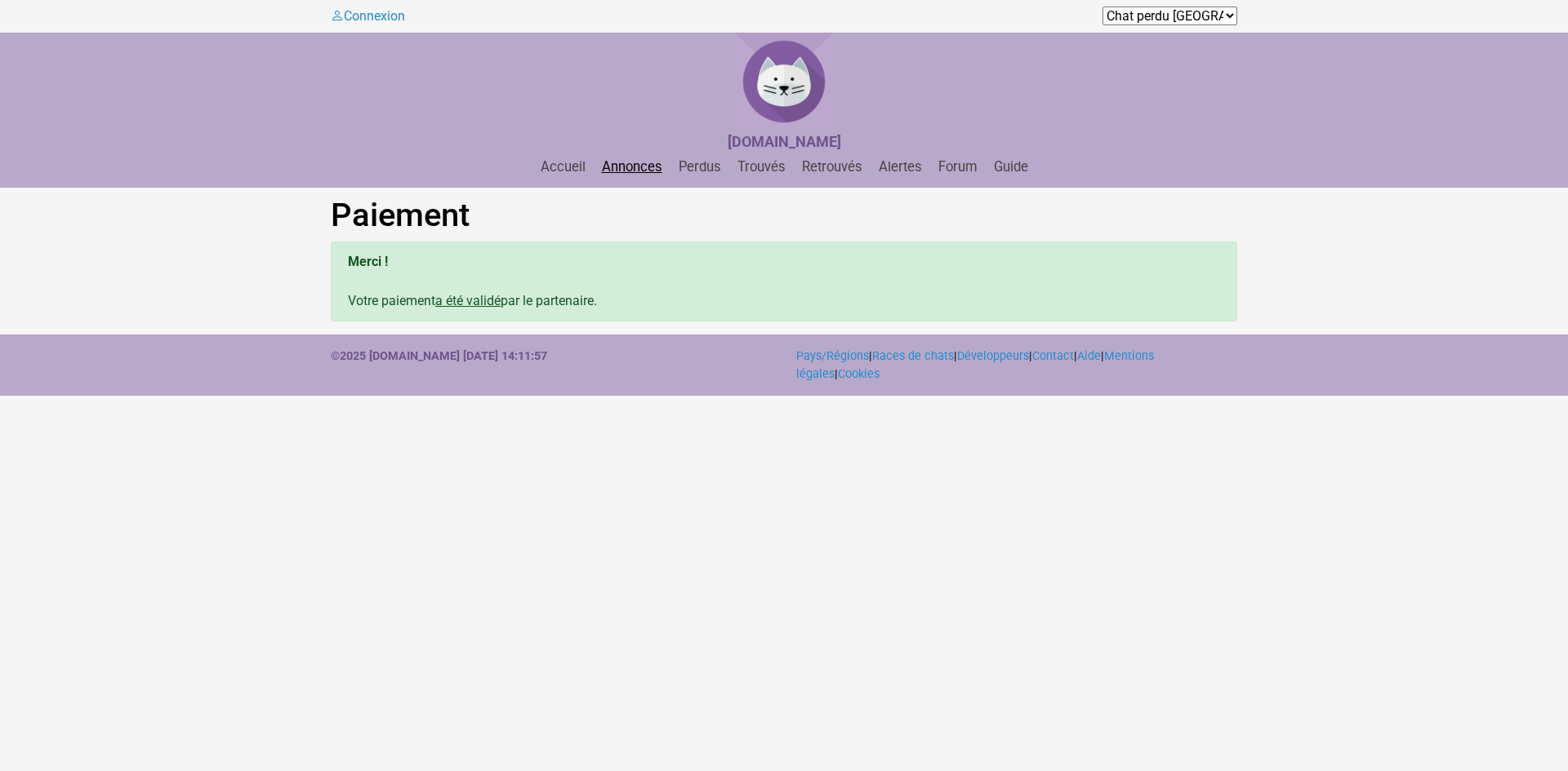
click at [650, 169] on link "Annonces" at bounding box center [632, 167] width 73 height 15
